Goal: Find specific page/section: Locate a particular part of the current website

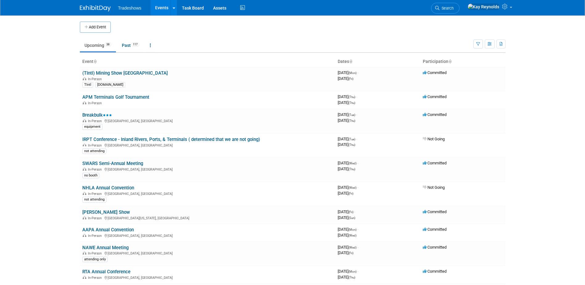
click at [159, 3] on link "Events" at bounding box center [162, 7] width 23 height 15
click at [454, 6] on span "Search" at bounding box center [447, 8] width 14 height 5
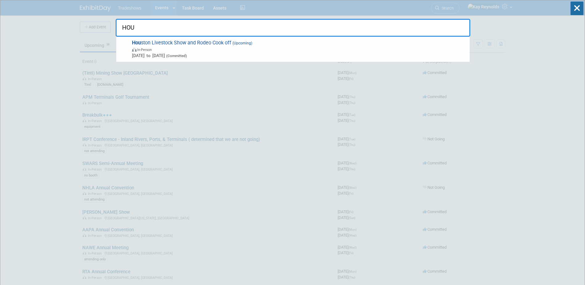
type input "HOU"
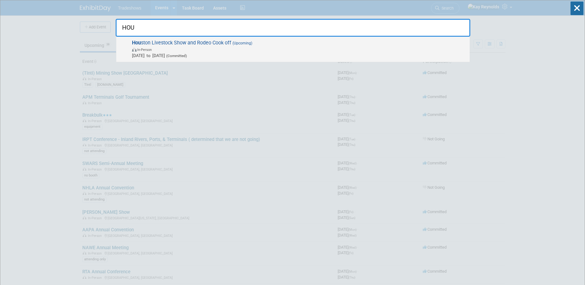
click at [209, 42] on span "Hou ston Livestock Show and Rodeo Cook off (Upcoming) In-Person [DATE] to [DATE…" at bounding box center [298, 49] width 337 height 19
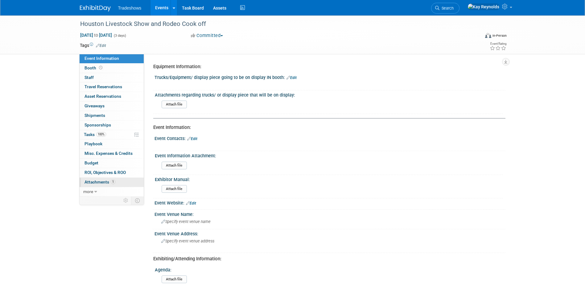
click at [123, 181] on link "1 Attachments 1" at bounding box center [112, 182] width 64 height 9
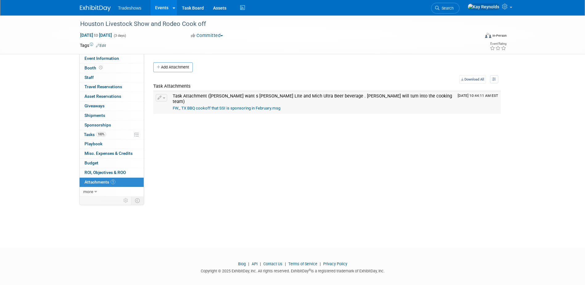
click at [192, 106] on link "FW_ TX BBQ cookoff that SSI is sponsoring in February.msg" at bounding box center [227, 108] width 108 height 5
click at [185, 106] on link "FW_ TX BBQ cookoff that SSI is sponsoring in February.msg" at bounding box center [227, 108] width 108 height 5
